Goal: Submit feedback/report problem

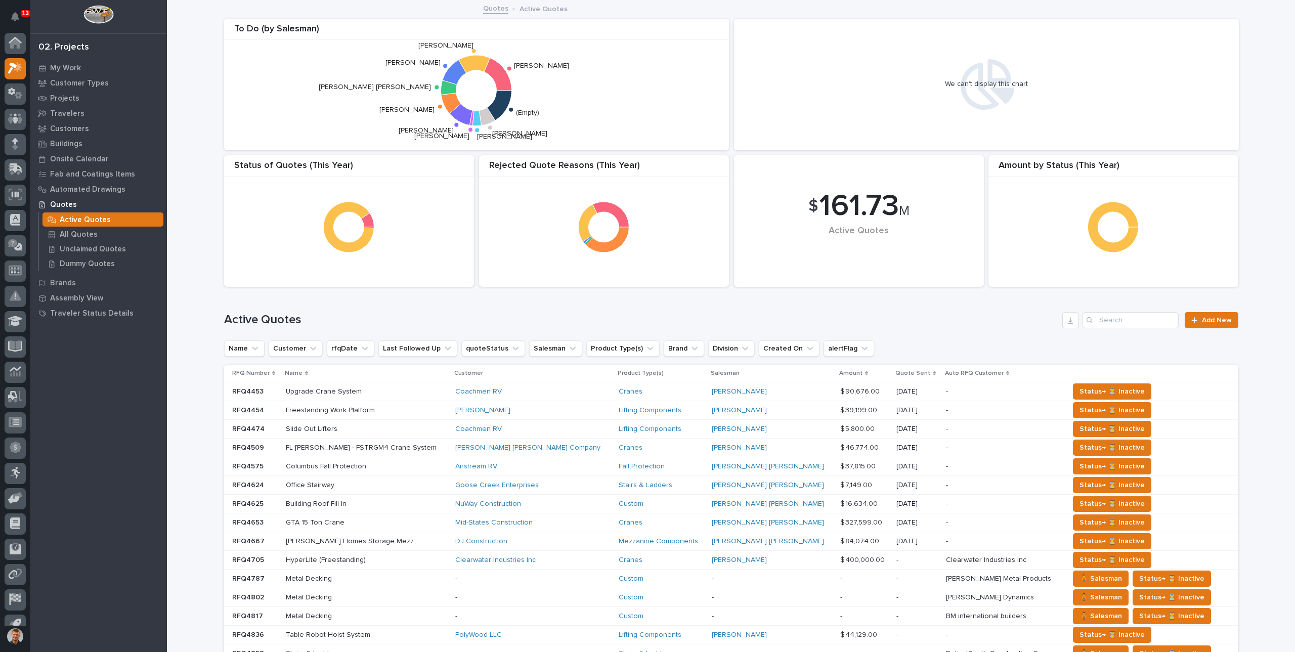
scroll to position [14, 0]
